Goal: Navigation & Orientation: Find specific page/section

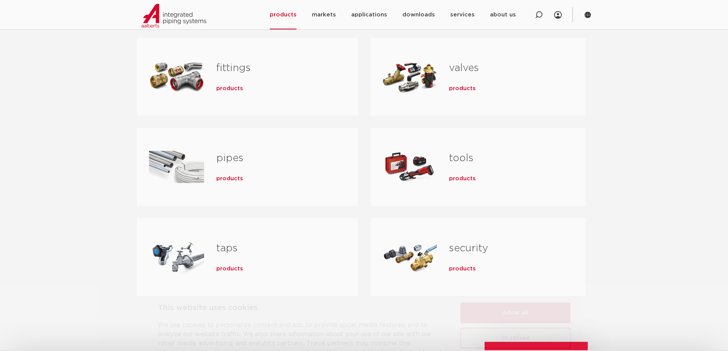
click at [506, 277] on button "Allow all" at bounding box center [515, 279] width 110 height 21
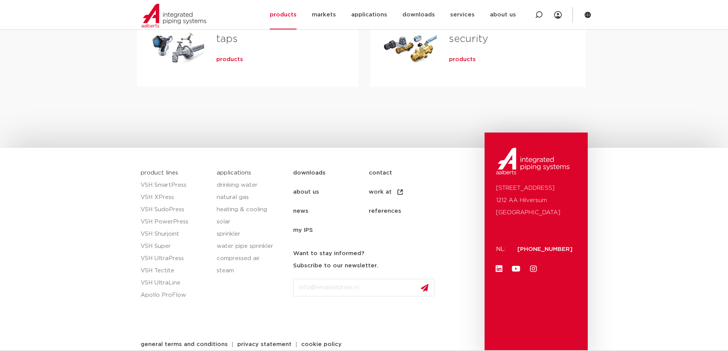
scroll to position [372, 0]
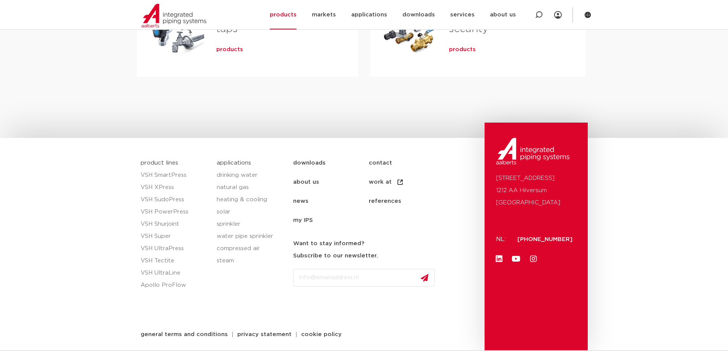
click at [313, 182] on font "about us" at bounding box center [306, 182] width 26 height 6
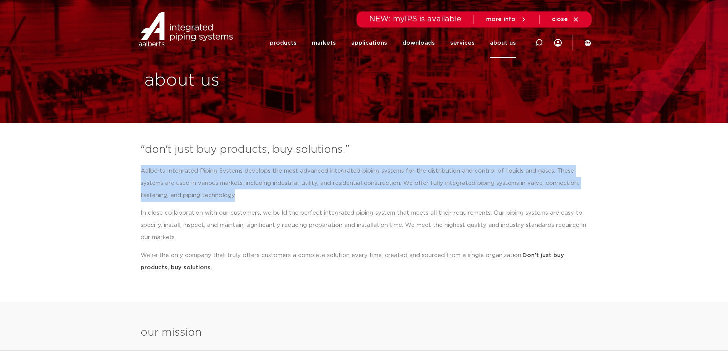
drag, startPoint x: 146, startPoint y: 172, endPoint x: 234, endPoint y: 195, distance: 90.4
click at [234, 195] on section ""don't just buy products, buy solutions." Aalberts Integrated Piping Systems de…" at bounding box center [364, 210] width 728 height 145
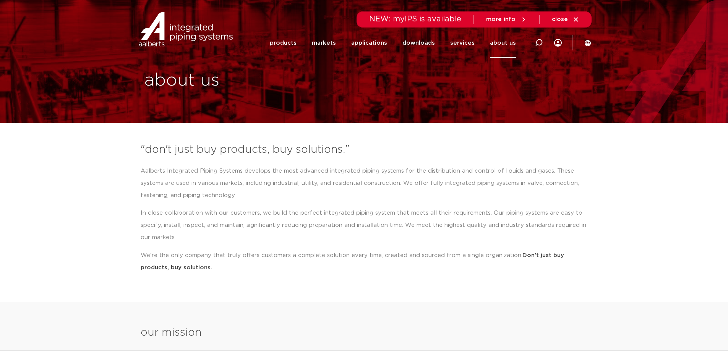
click at [419, 230] on p "In close collaboration with our customers, we build the perfect integrated pipi…" at bounding box center [364, 225] width 447 height 37
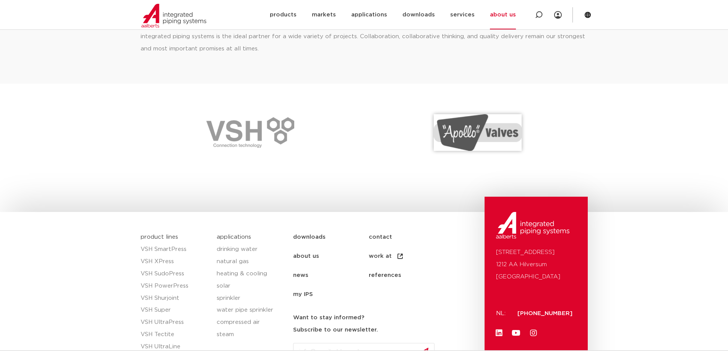
scroll to position [1098, 0]
